Goal: Find contact information: Find contact information

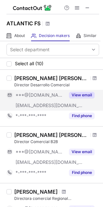
click at [80, 95] on button "View email" at bounding box center [82, 95] width 26 height 6
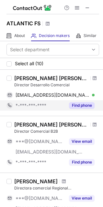
click at [79, 107] on button "Find phone" at bounding box center [82, 105] width 26 height 6
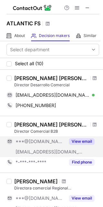
click at [80, 141] on button "View email" at bounding box center [82, 141] width 26 height 6
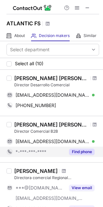
click at [81, 155] on div "Find phone" at bounding box center [80, 152] width 30 height 10
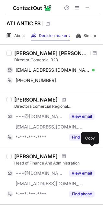
scroll to position [65, 0]
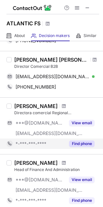
click at [81, 143] on button "Find phone" at bounding box center [82, 144] width 26 height 6
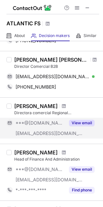
click at [82, 121] on button "View email" at bounding box center [82, 123] width 26 height 6
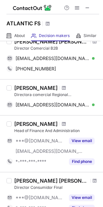
scroll to position [97, 0]
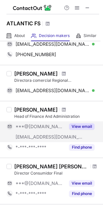
click at [81, 125] on button "View email" at bounding box center [82, 126] width 26 height 6
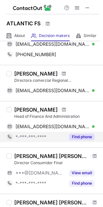
click at [81, 136] on button "Find phone" at bounding box center [82, 137] width 26 height 6
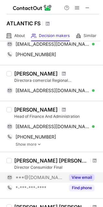
click at [79, 178] on button "View email" at bounding box center [82, 177] width 26 height 6
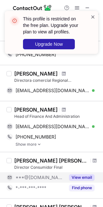
click at [93, 16] on span at bounding box center [93, 17] width 5 height 6
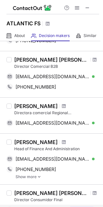
scroll to position [32, 0]
